Goal: Information Seeking & Learning: Learn about a topic

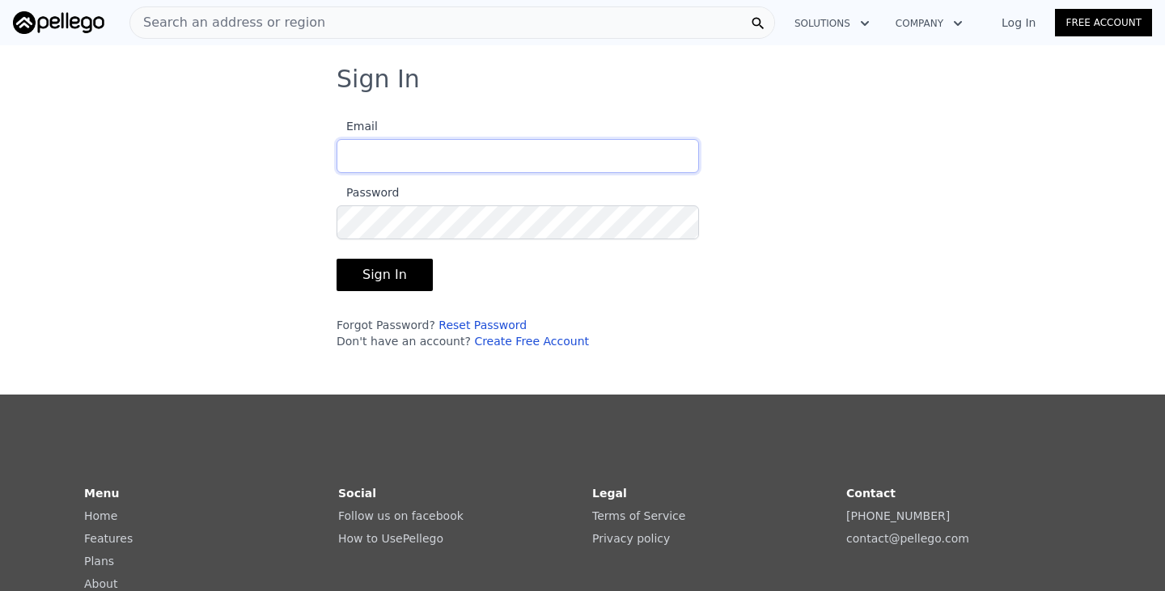
type input "[PERSON_NAME][EMAIL_ADDRESS][PERSON_NAME][DOMAIN_NAME]"
click at [375, 277] on button "Sign In" at bounding box center [384, 275] width 96 height 32
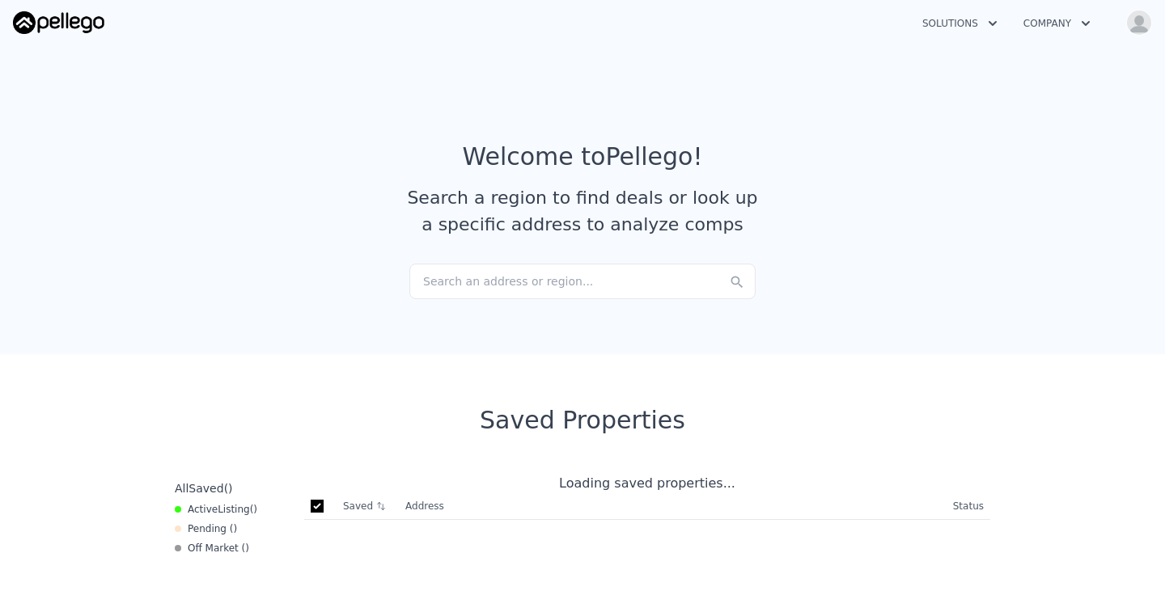
checkbox input "true"
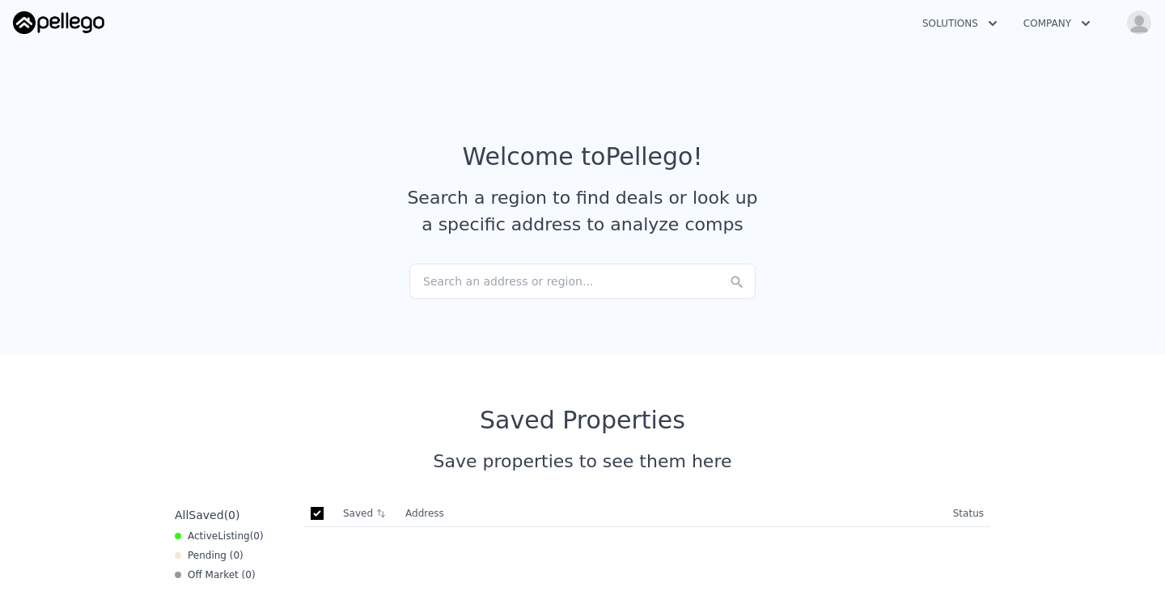
click at [562, 297] on div "Search an address or region..." at bounding box center [582, 282] width 346 height 36
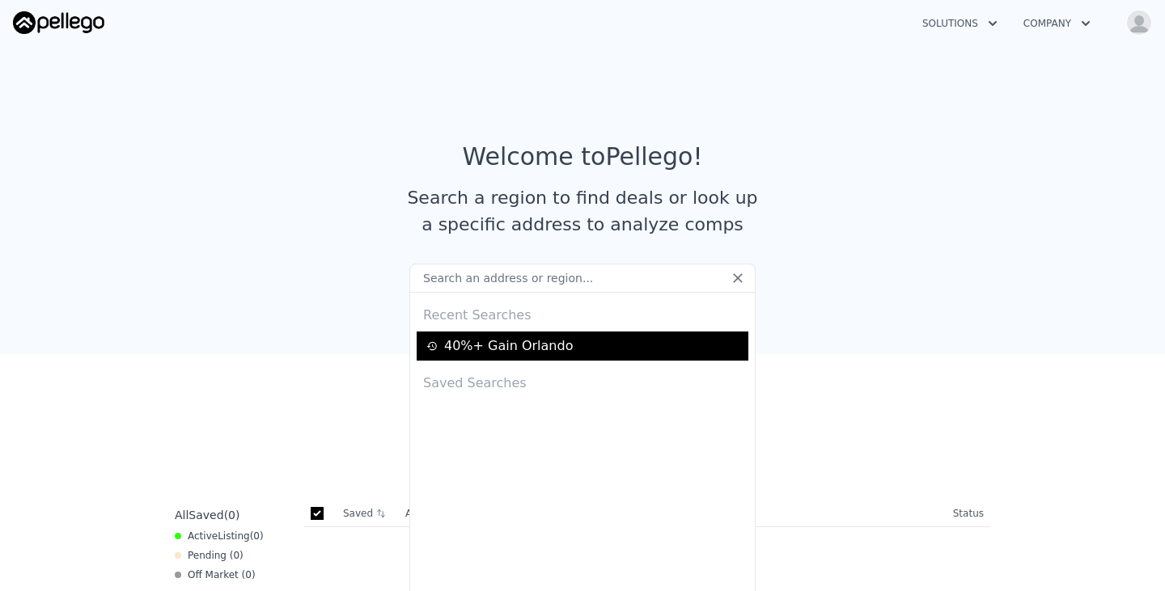
click at [536, 345] on div "40%+ Gain Orlando" at bounding box center [584, 345] width 317 height 19
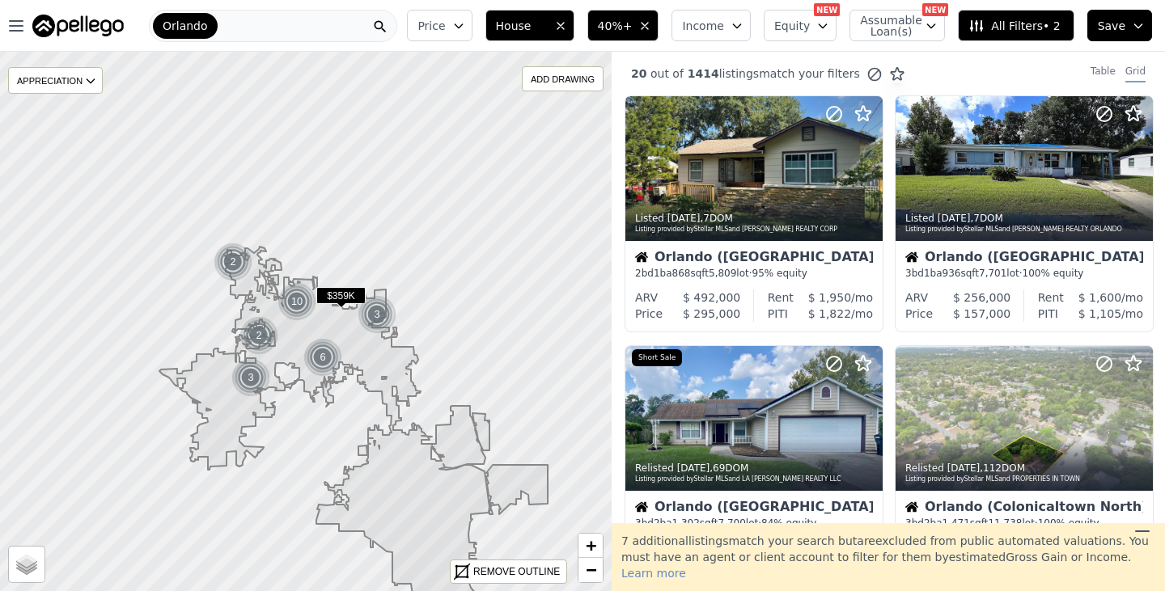
click at [836, 19] on button "Equity" at bounding box center [800, 26] width 73 height 32
click at [909, 28] on span "Assumable Loan(s)" at bounding box center [886, 26] width 52 height 23
